Goal: Information Seeking & Learning: Learn about a topic

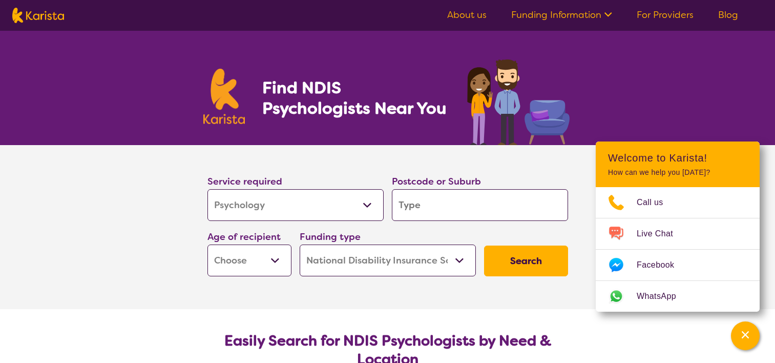
select select "Psychology"
select select "NDIS"
select select "Psychology"
select select "NDIS"
click at [482, 205] on input "search" at bounding box center [480, 205] width 176 height 32
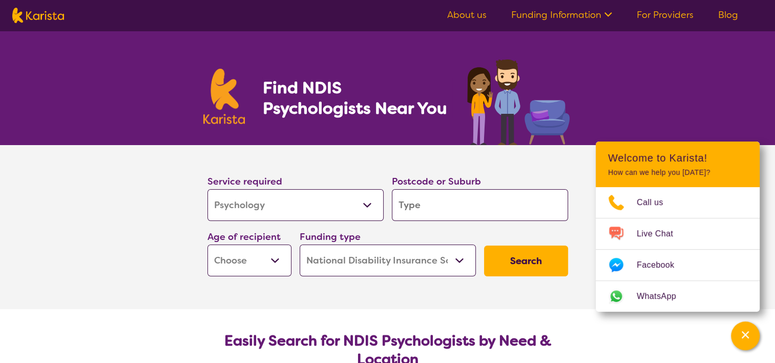
type input "h"
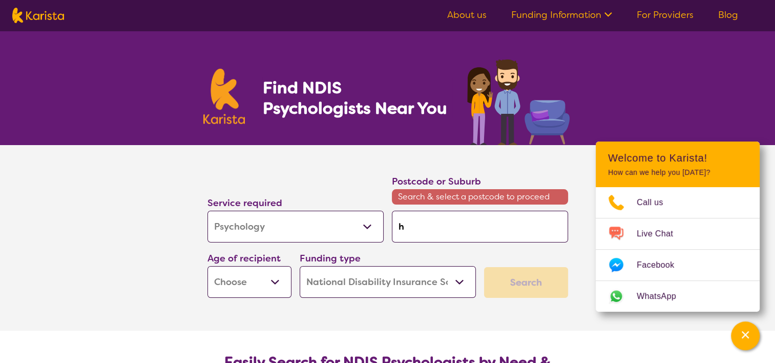
type input "hi"
type input "hig"
type input "high"
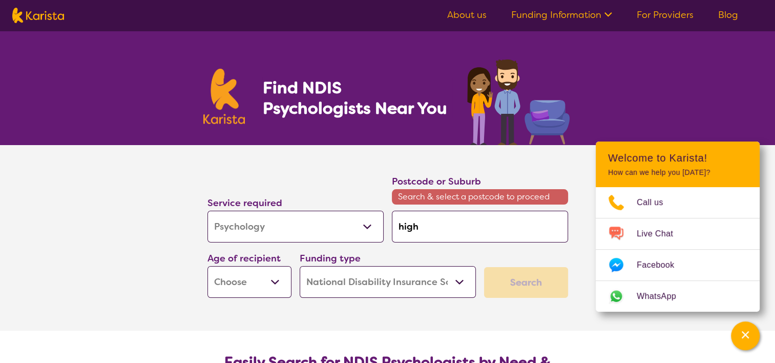
type input "high"
type input "highe"
type input "[PERSON_NAME]"
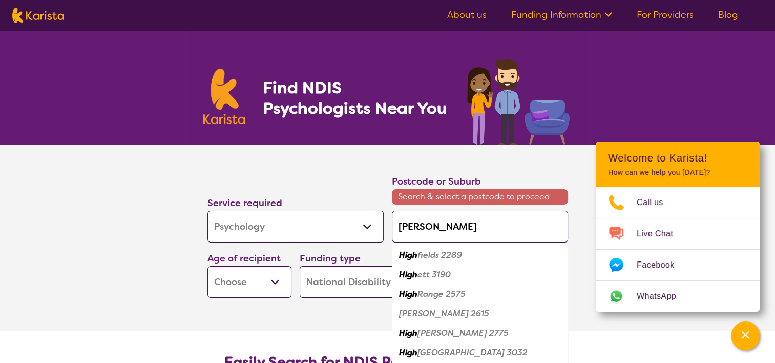
type input "highett"
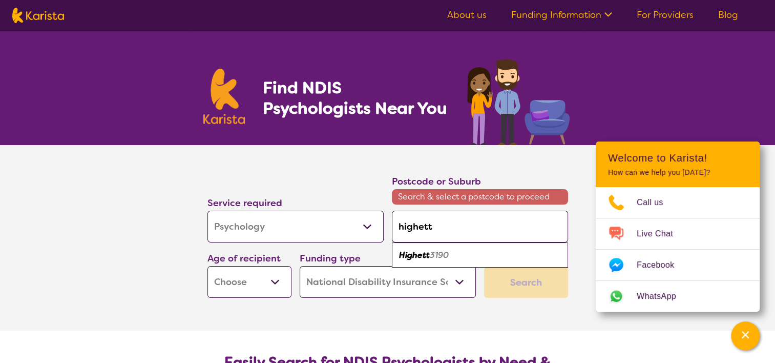
click at [480, 251] on div "Highett 3190" at bounding box center [480, 254] width 166 height 19
type input "3190"
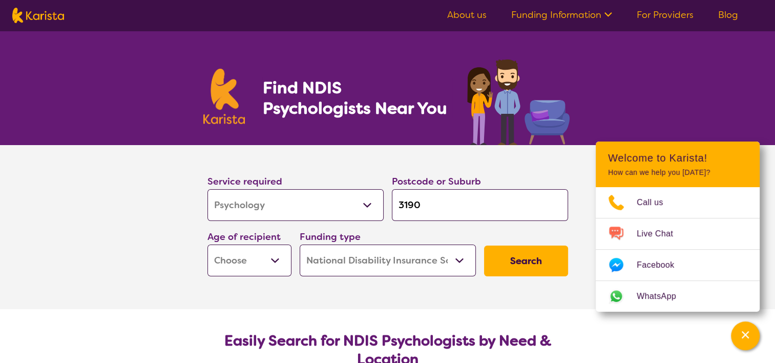
click at [258, 265] on select "Early Childhood - 0 to 9 Child - 10 to 11 Adolescent - 12 to 17 Adult - 18 to 6…" at bounding box center [250, 260] width 84 height 32
select select "AD"
click at [208, 244] on select "Early Childhood - 0 to 9 Child - 10 to 11 Adolescent - 12 to 17 Adult - 18 to 6…" at bounding box center [250, 260] width 84 height 32
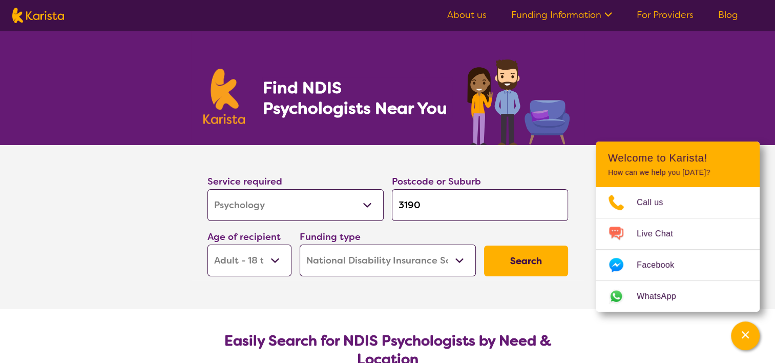
select select "AD"
click at [527, 246] on button "Search" at bounding box center [526, 260] width 84 height 31
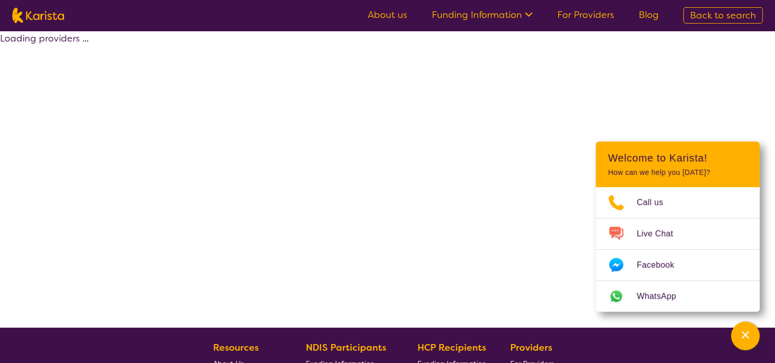
select select "by_score"
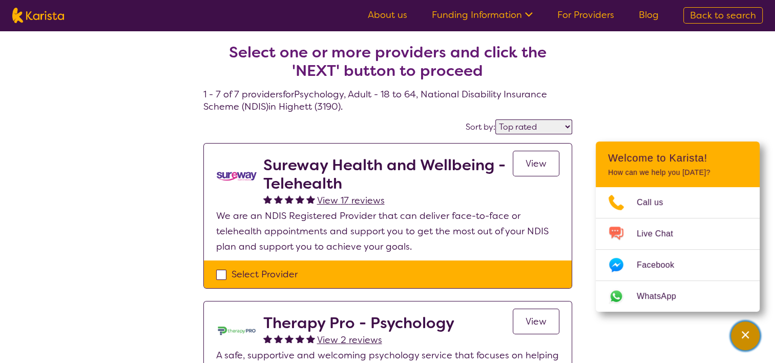
click at [746, 334] on icon "Channel Menu" at bounding box center [745, 334] width 7 height 7
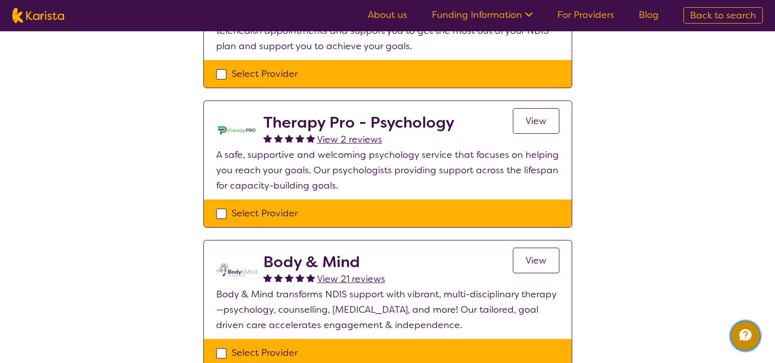
scroll to position [201, 0]
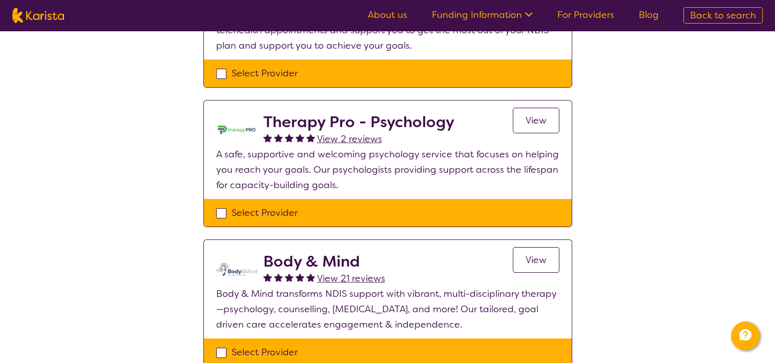
click at [539, 123] on span "View" at bounding box center [536, 120] width 21 height 12
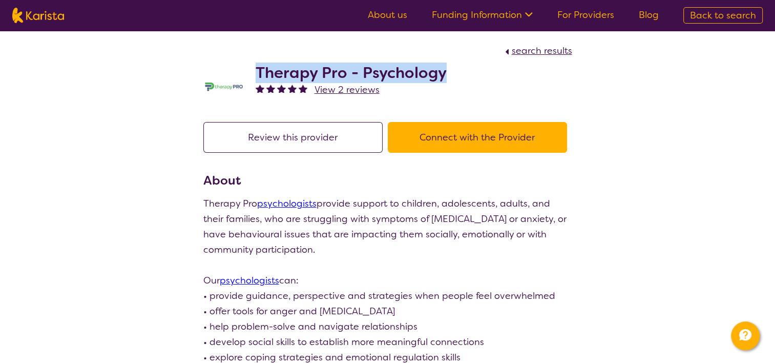
drag, startPoint x: 455, startPoint y: 79, endPoint x: 254, endPoint y: 72, distance: 201.5
click at [254, 72] on div "Therapy Pro - Psychology View 2 reviews" at bounding box center [387, 83] width 369 height 51
copy h2 "Therapy Pro - Psychology"
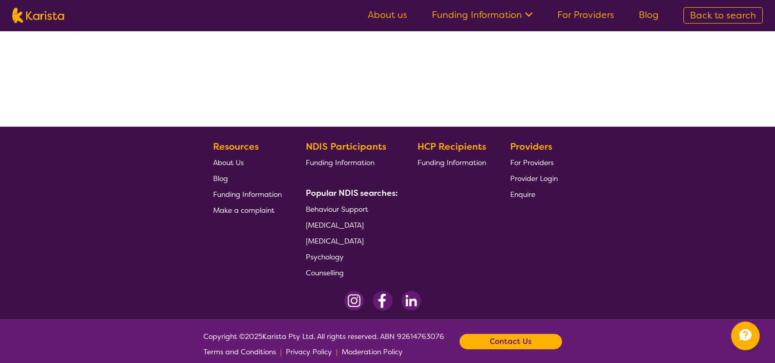
select select "by_score"
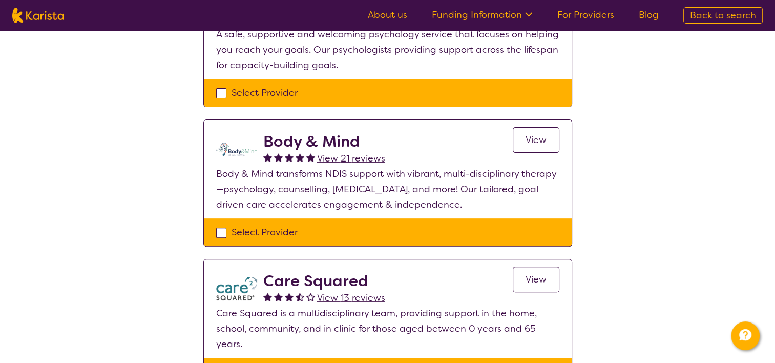
scroll to position [326, 0]
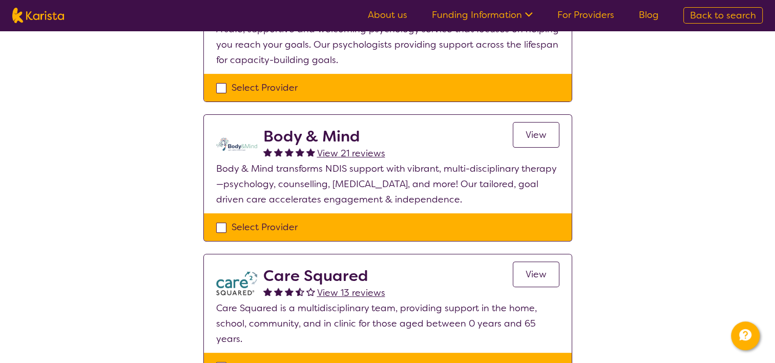
click at [526, 136] on span "View" at bounding box center [536, 135] width 21 height 12
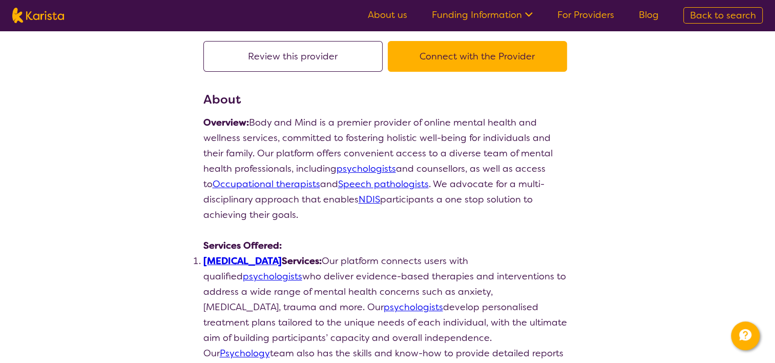
scroll to position [81, 0]
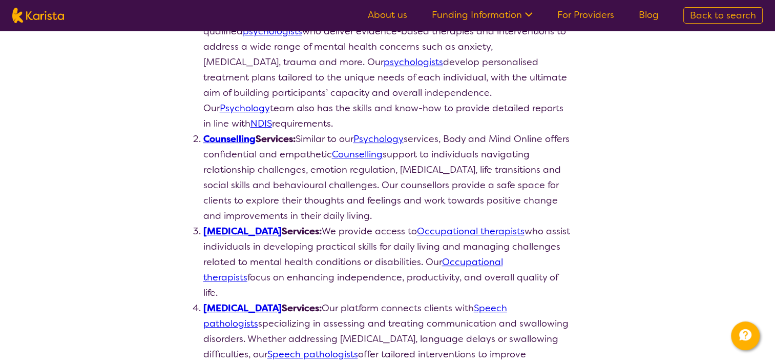
select select "by_score"
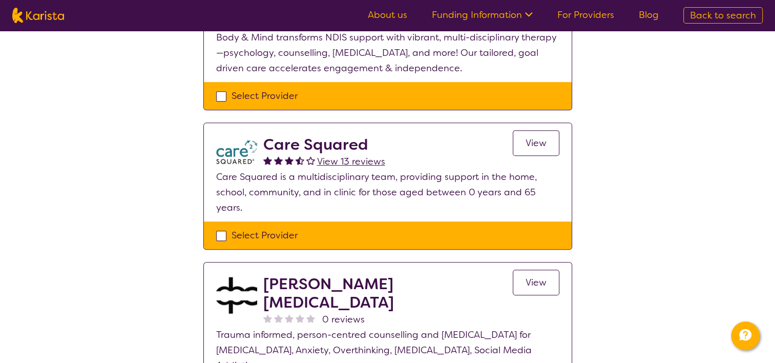
scroll to position [471, 0]
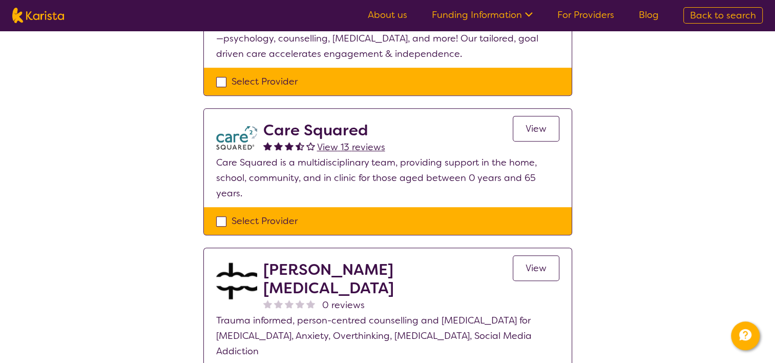
click at [521, 127] on link "View" at bounding box center [536, 129] width 47 height 26
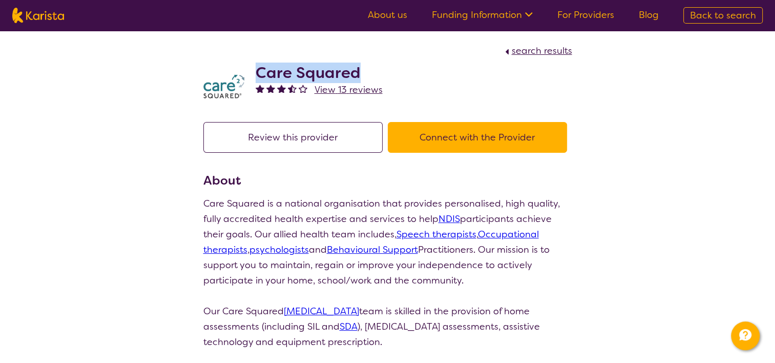
drag, startPoint x: 390, startPoint y: 80, endPoint x: 255, endPoint y: 78, distance: 135.8
click at [255, 78] on div "Care Squared View 13 reviews" at bounding box center [387, 83] width 369 height 51
copy h2 "Care Squared"
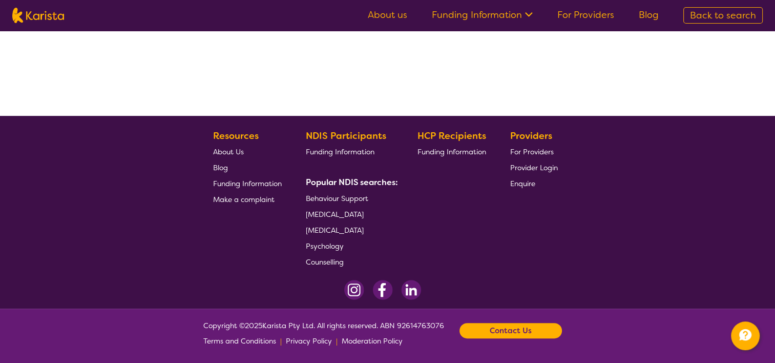
select select "by_score"
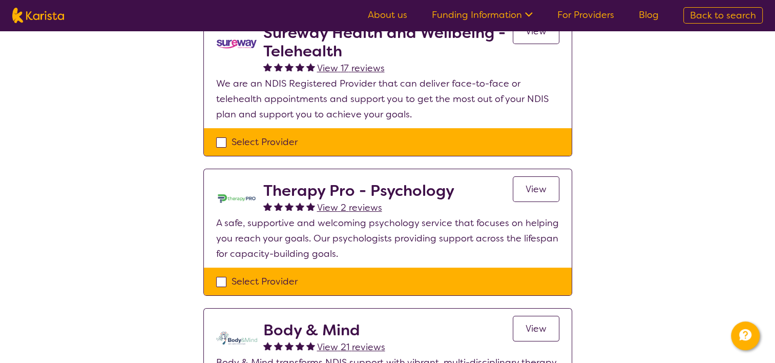
scroll to position [0, 0]
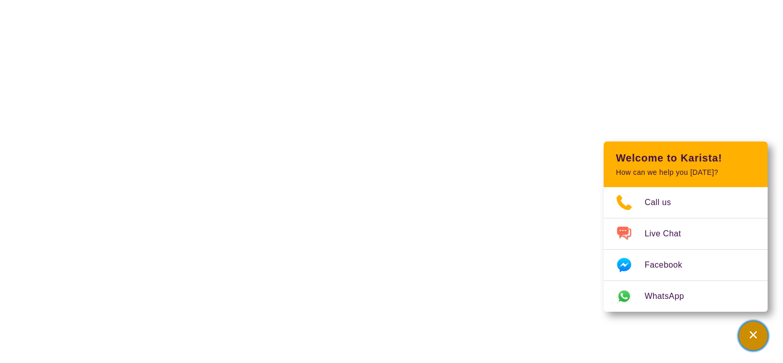
click at [760, 330] on div "Channel Menu" at bounding box center [753, 335] width 20 height 23
